Goal: Task Accomplishment & Management: Use online tool/utility

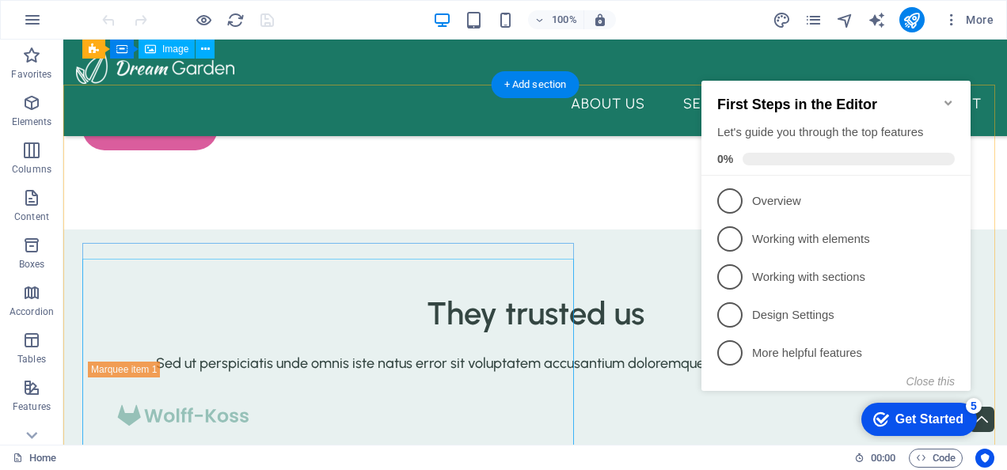
scroll to position [3461, 0]
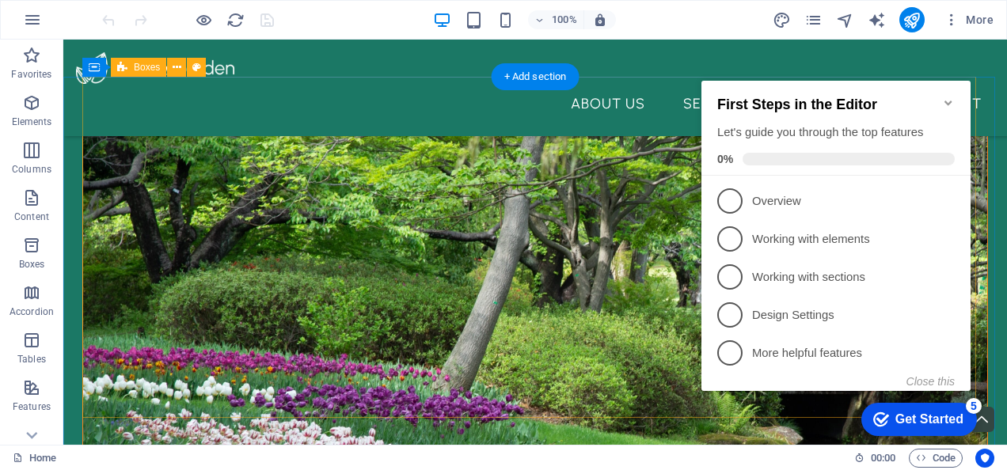
scroll to position [550, 0]
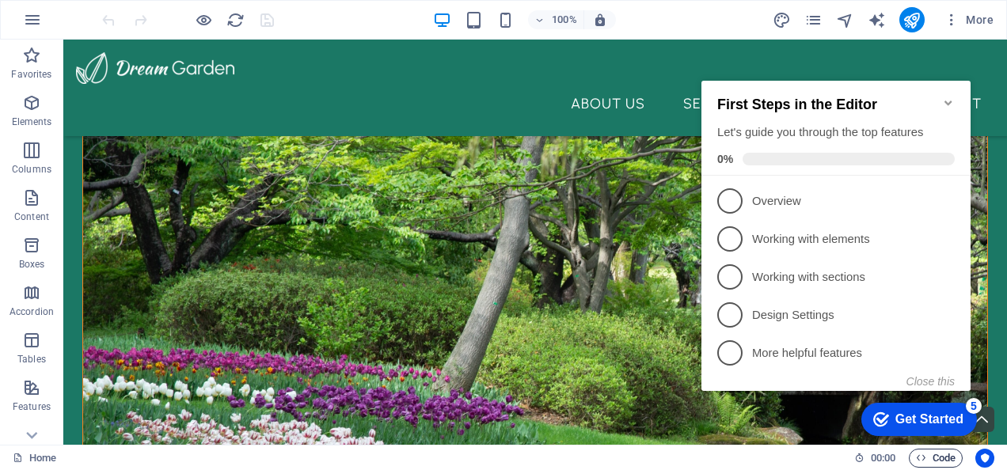
click at [0, 0] on span "Code" at bounding box center [0, 0] width 0 height 0
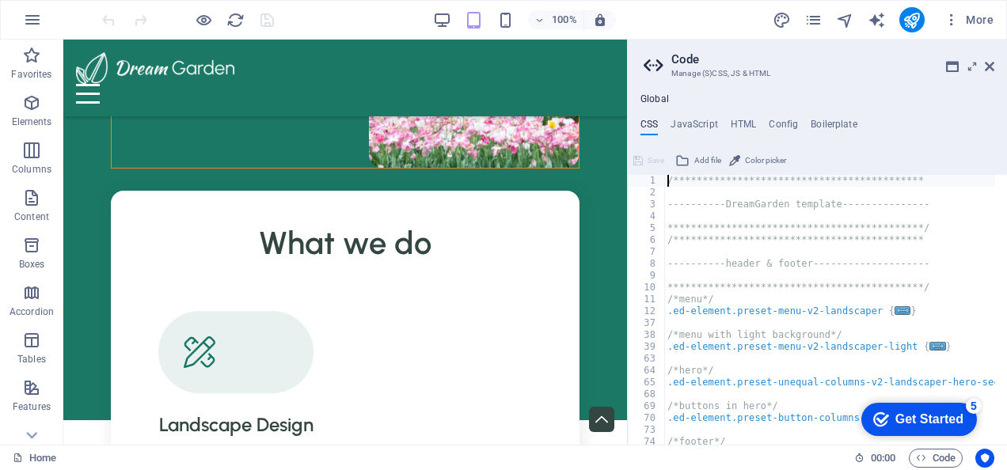
scroll to position [0, 0]
click at [746, 123] on h4 "HTML" at bounding box center [744, 127] width 26 height 17
type textarea "<a href="#main-content" class="wv-link-content button">Skip to main content</a>"
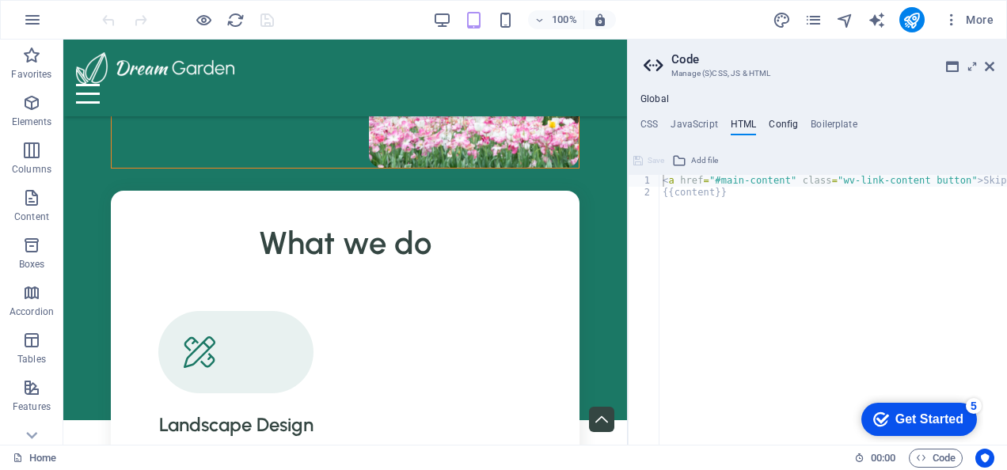
click at [790, 121] on h4 "Config" at bounding box center [783, 127] width 29 height 17
type textarea "$color-user-3: #fafcfc;"
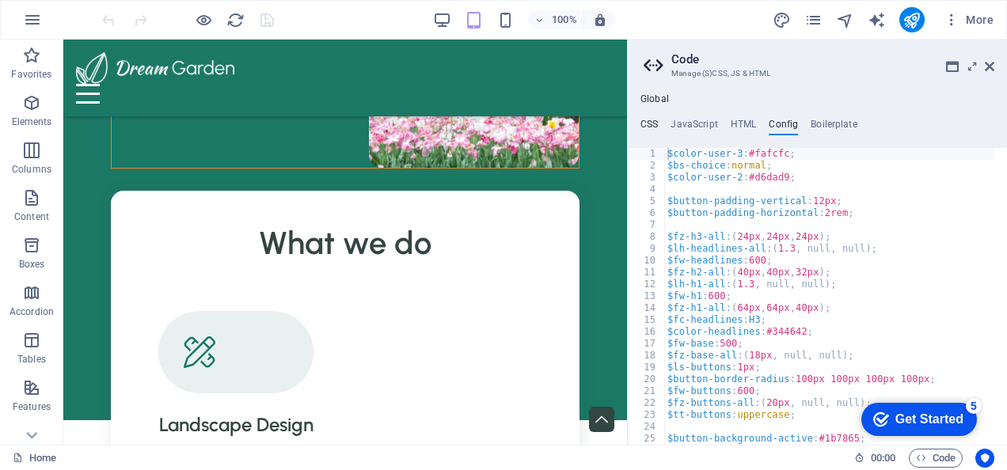
click at [647, 119] on h4 "CSS" at bounding box center [648, 127] width 17 height 17
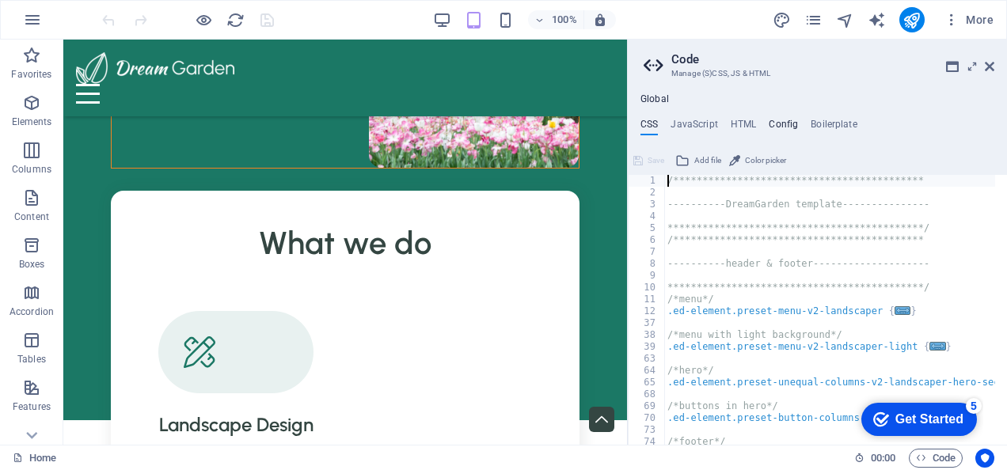
click at [782, 128] on h4 "Config" at bounding box center [783, 127] width 29 height 17
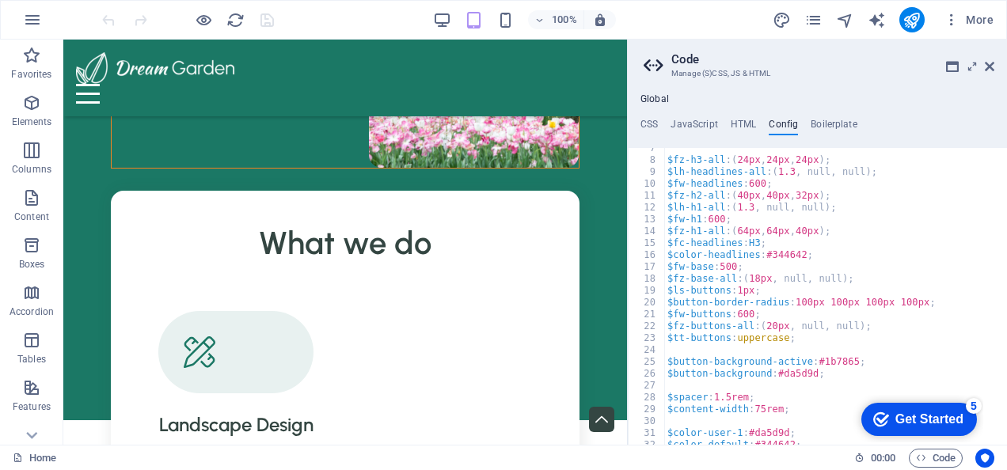
scroll to position [77, 0]
click at [995, 65] on aside "**********" at bounding box center [817, 242] width 380 height 405
click at [989, 63] on icon at bounding box center [989, 66] width 9 height 13
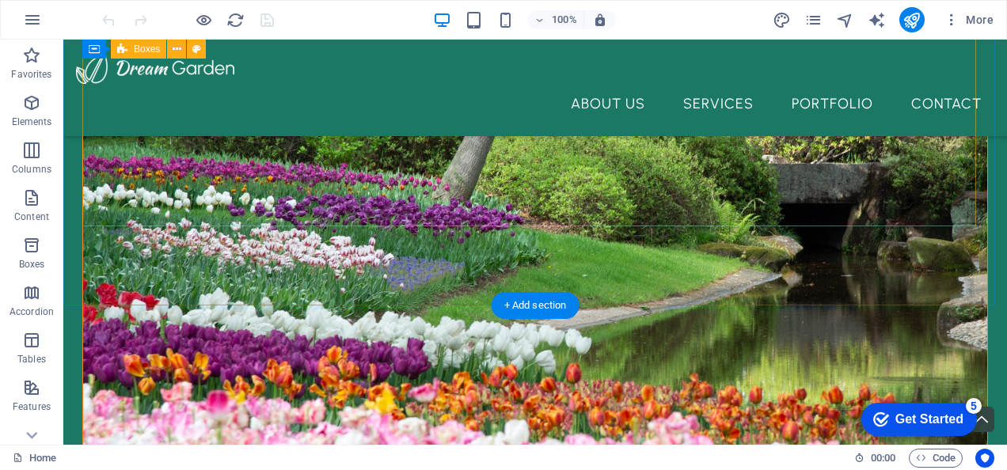
scroll to position [0, 0]
